Goal: Task Accomplishment & Management: Manage account settings

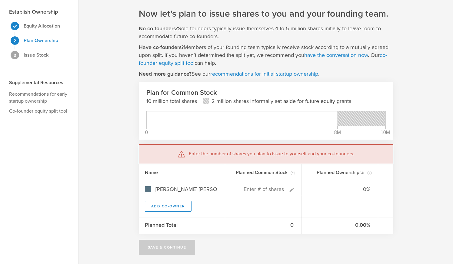
scroll to position [19, 0]
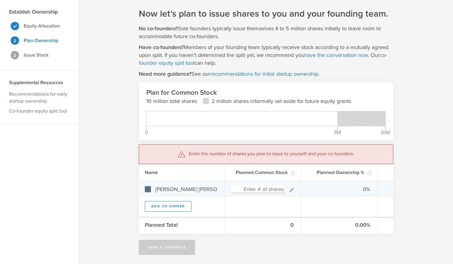
click at [256, 189] on input at bounding box center [258, 190] width 55 height 8
type input "6,000,000"
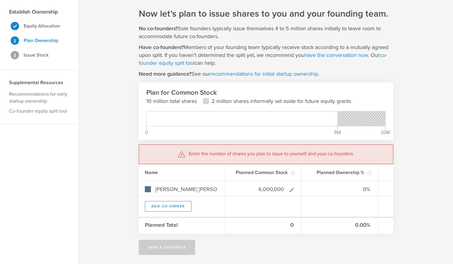
type input "100.00%"
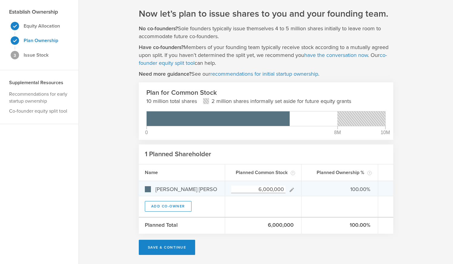
click at [261, 189] on input "6,000,000" at bounding box center [258, 190] width 55 height 8
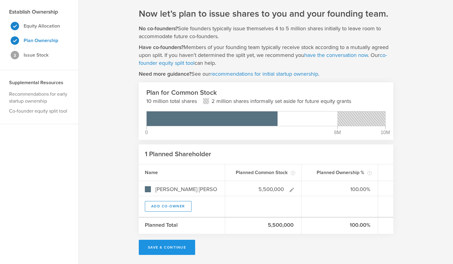
type input "5,500,000"
type gust-number-field "5500000"
click at [178, 249] on button "Save & Continue" at bounding box center [167, 247] width 57 height 15
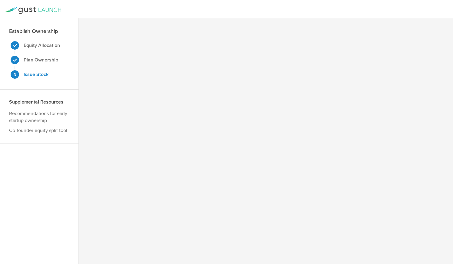
scroll to position [0, 0]
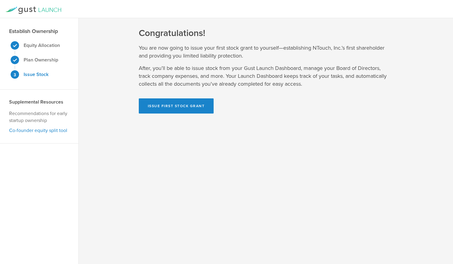
click at [29, 131] on link "Co-founder equity split tool" at bounding box center [38, 130] width 58 height 6
click at [51, 59] on strong "Plan Ownership" at bounding box center [41, 60] width 35 height 6
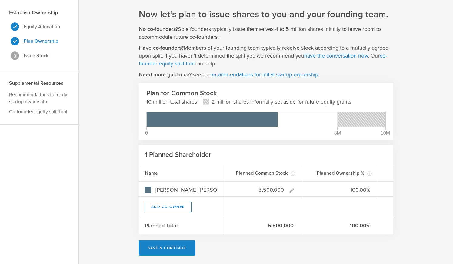
scroll to position [19, 0]
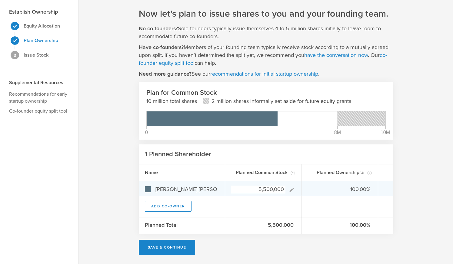
click at [260, 189] on input "5,500,000" at bounding box center [258, 190] width 55 height 8
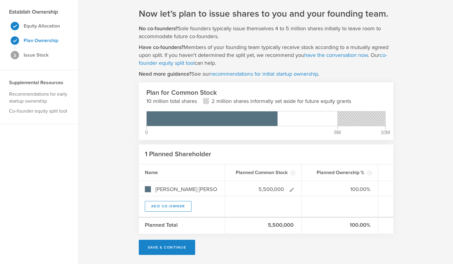
click at [129, 147] on div "Now let’s plan to issue shares to you and your founding team. No co-founders? S…" at bounding box center [266, 131] width 374 height 265
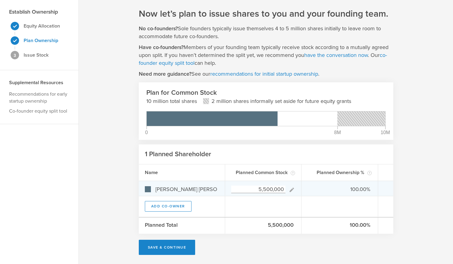
click at [265, 188] on input "5,500,000" at bounding box center [258, 190] width 55 height 8
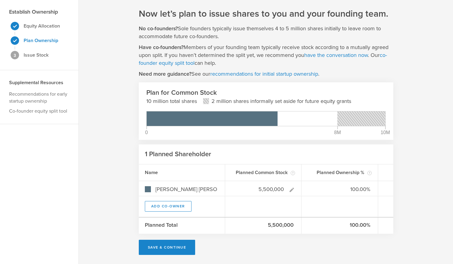
click at [263, 154] on header "1 Planned Shareholder" at bounding box center [266, 154] width 254 height 20
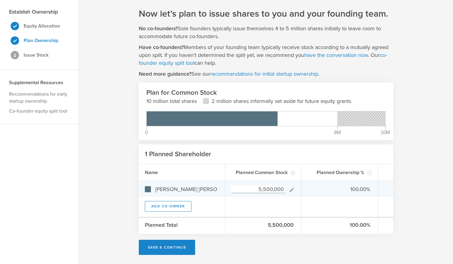
click at [265, 189] on input "5,500,000" at bounding box center [258, 190] width 55 height 8
type input "5,500,000"
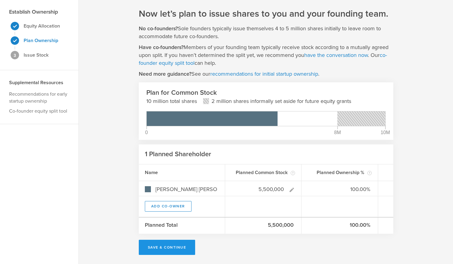
click at [168, 244] on button "Save & Continue" at bounding box center [167, 247] width 57 height 15
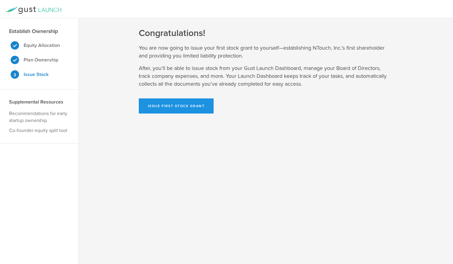
click at [171, 109] on button "Issue First Stock Grant" at bounding box center [176, 105] width 75 height 15
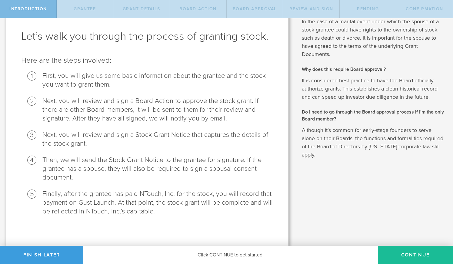
scroll to position [25, 0]
click at [410, 252] on button "Continue" at bounding box center [415, 255] width 75 height 18
radio input "true"
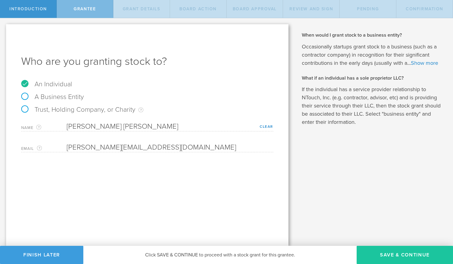
click at [389, 253] on button "Save & Continue" at bounding box center [404, 255] width 96 height 18
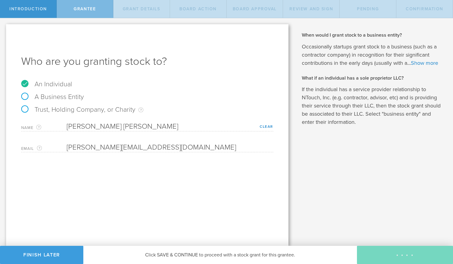
type input "5,500,000"
type input "48"
type input "12"
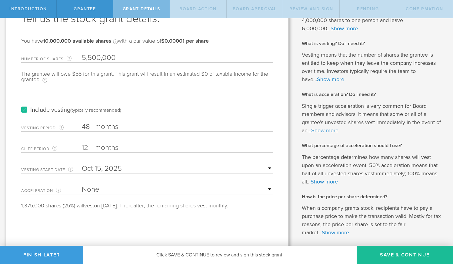
scroll to position [38, 0]
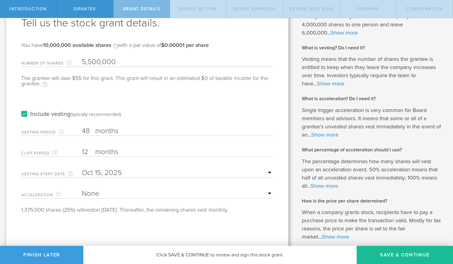
click at [269, 190] on select "None Single Trigger Double Trigger" at bounding box center [177, 193] width 191 height 9
click at [328, 137] on link "Show more" at bounding box center [324, 134] width 27 height 7
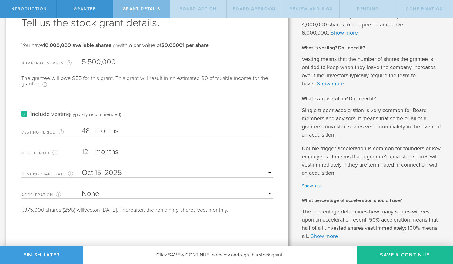
click at [269, 193] on select "None Single Trigger Double Trigger" at bounding box center [177, 193] width 191 height 9
select select "double"
click at [82, 189] on select "None Single Trigger Double Trigger" at bounding box center [177, 193] width 191 height 9
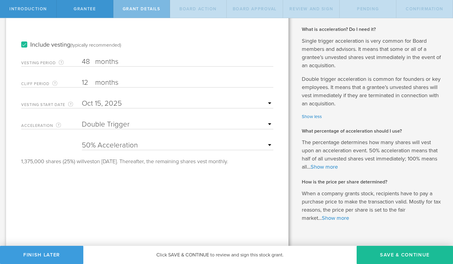
scroll to position [111, 0]
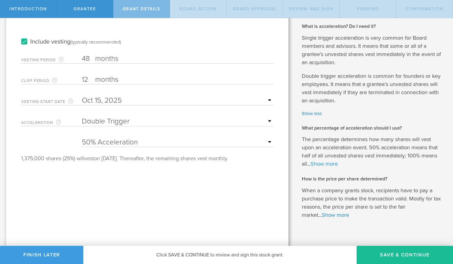
click at [328, 165] on link "Show more" at bounding box center [323, 164] width 27 height 7
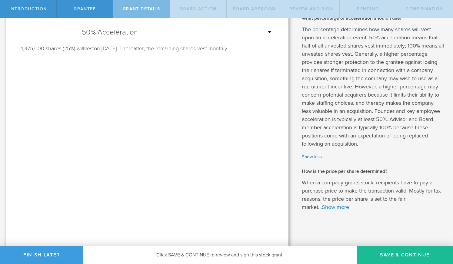
scroll to position [222, 0]
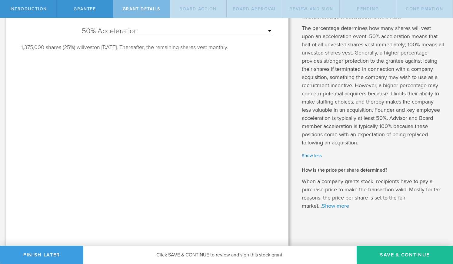
click at [333, 207] on link "Show more" at bounding box center [335, 206] width 27 height 7
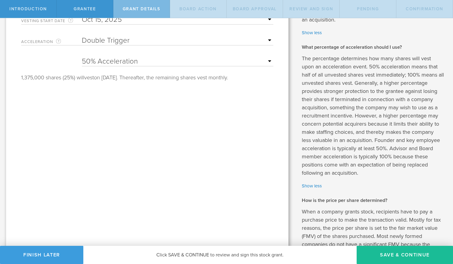
scroll to position [189, 0]
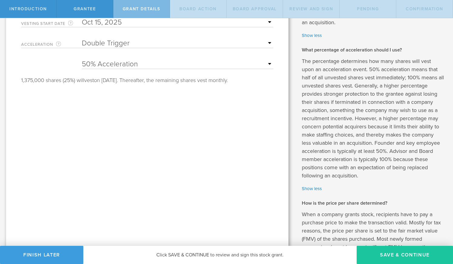
click at [404, 254] on button "Save & Continue" at bounding box center [404, 255] width 96 height 18
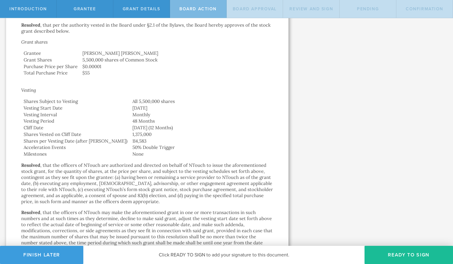
scroll to position [0, 0]
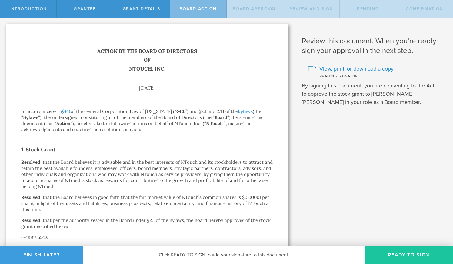
click at [401, 253] on button "Ready to Sign" at bounding box center [408, 255] width 88 height 18
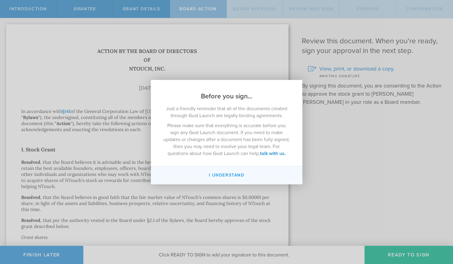
click at [223, 180] on button "I understand" at bounding box center [226, 176] width 151 height 18
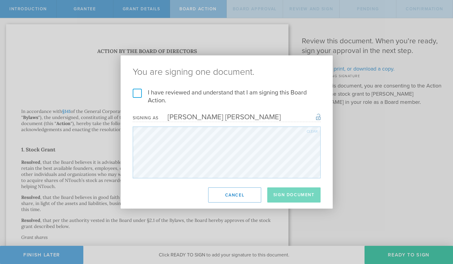
click at [143, 91] on label "I have reviewed and understand that I am signing this Board Action." at bounding box center [227, 97] width 188 height 16
click at [0, 0] on input "I have reviewed and understand that I am signing this Board Action." at bounding box center [0, 0] width 0 height 0
click at [305, 196] on button "Sign Document" at bounding box center [293, 194] width 53 height 15
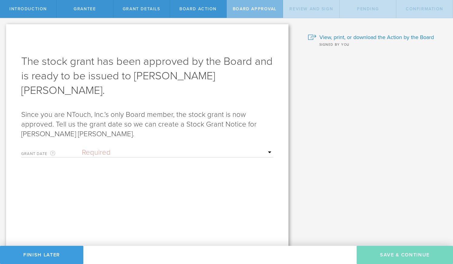
click at [95, 148] on select "Required Upon [PERSON_NAME]'s signature A specific date" at bounding box center [177, 152] width 191 height 9
select select "uponGranteeSignature"
click at [82, 148] on select "Required Upon [PERSON_NAME]'s signature A specific date" at bounding box center [177, 152] width 191 height 9
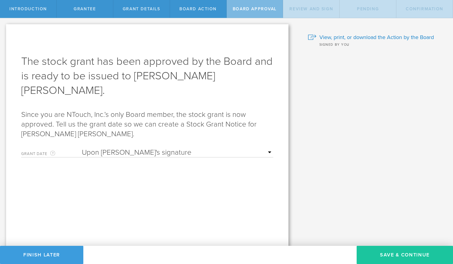
click at [376, 250] on button "Save & Continue" at bounding box center [404, 255] width 96 height 18
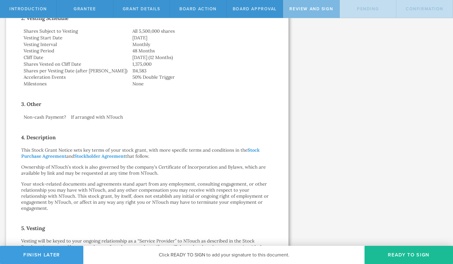
scroll to position [176, 0]
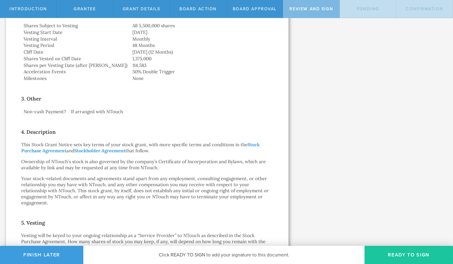
click at [393, 251] on button "Ready to Sign" at bounding box center [408, 255] width 88 height 18
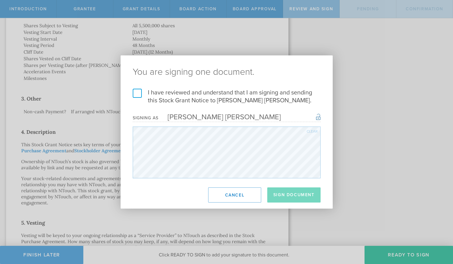
click at [219, 93] on label "I have reviewed and understand that I am signing and sending this Stock Grant N…" at bounding box center [227, 97] width 188 height 16
click at [0, 0] on input "I have reviewed and understand that I am signing and sending this Stock Grant N…" at bounding box center [0, 0] width 0 height 0
click at [291, 195] on button "Sign Document" at bounding box center [293, 194] width 53 height 15
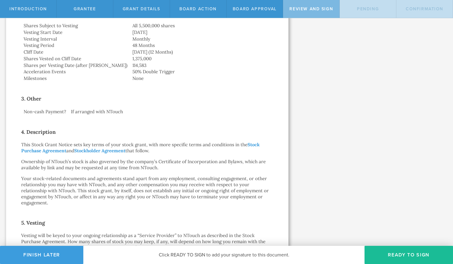
scroll to position [0, 0]
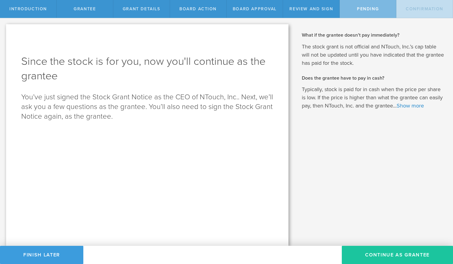
click at [383, 254] on button "Continue as Grantee" at bounding box center [397, 255] width 111 height 18
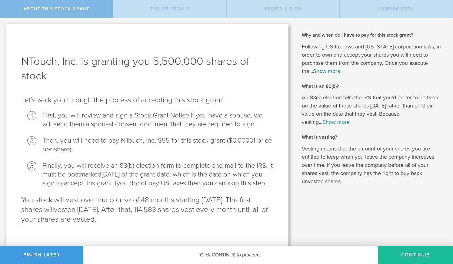
click at [341, 122] on link "Show more" at bounding box center [335, 122] width 27 height 7
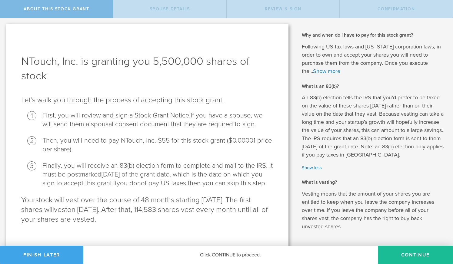
click at [65, 250] on button "Finish Later" at bounding box center [41, 255] width 83 height 18
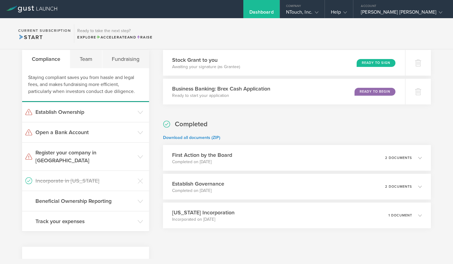
scroll to position [20, 0]
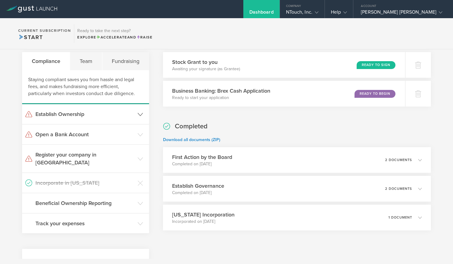
click at [141, 115] on icon at bounding box center [139, 114] width 5 height 5
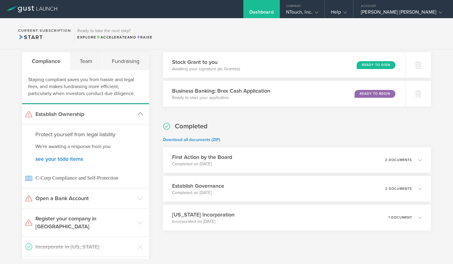
click at [141, 114] on icon at bounding box center [139, 113] width 5 height 5
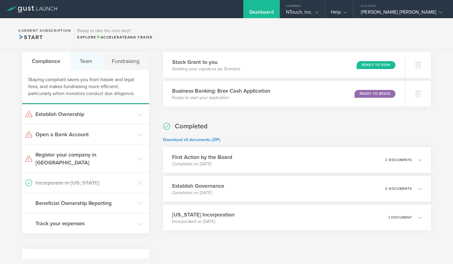
click at [87, 59] on div "Team" at bounding box center [86, 61] width 32 height 18
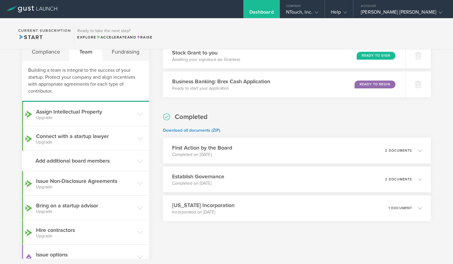
scroll to position [24, 0]
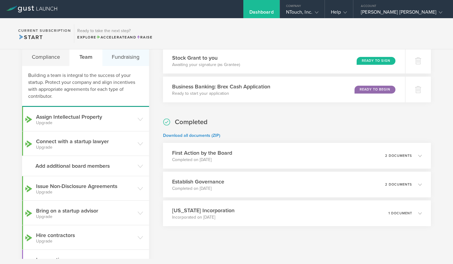
click at [124, 58] on div "Fundraising" at bounding box center [125, 57] width 47 height 18
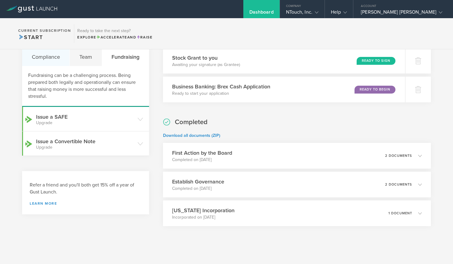
click at [41, 59] on div "Compliance" at bounding box center [46, 57] width 48 height 18
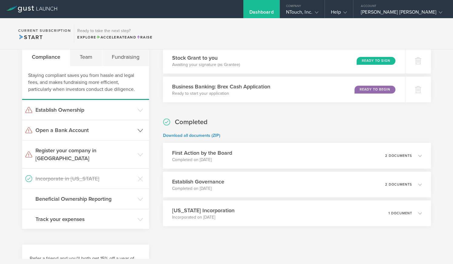
click at [141, 132] on icon at bounding box center [139, 130] width 5 height 5
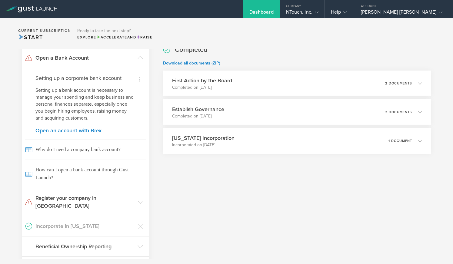
scroll to position [99, 0]
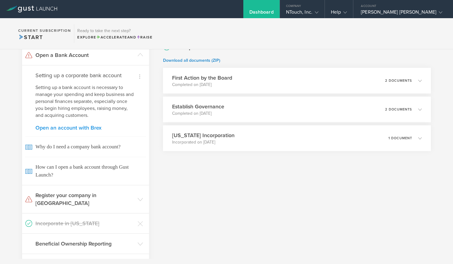
click at [78, 128] on link "Open an account with Brex" at bounding box center [85, 127] width 100 height 5
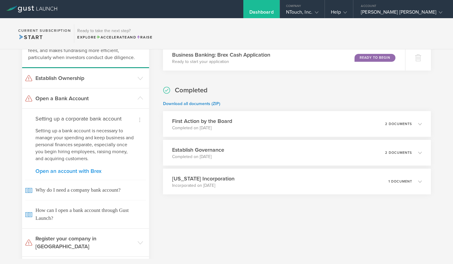
scroll to position [51, 0]
